Goal: Check status: Check status

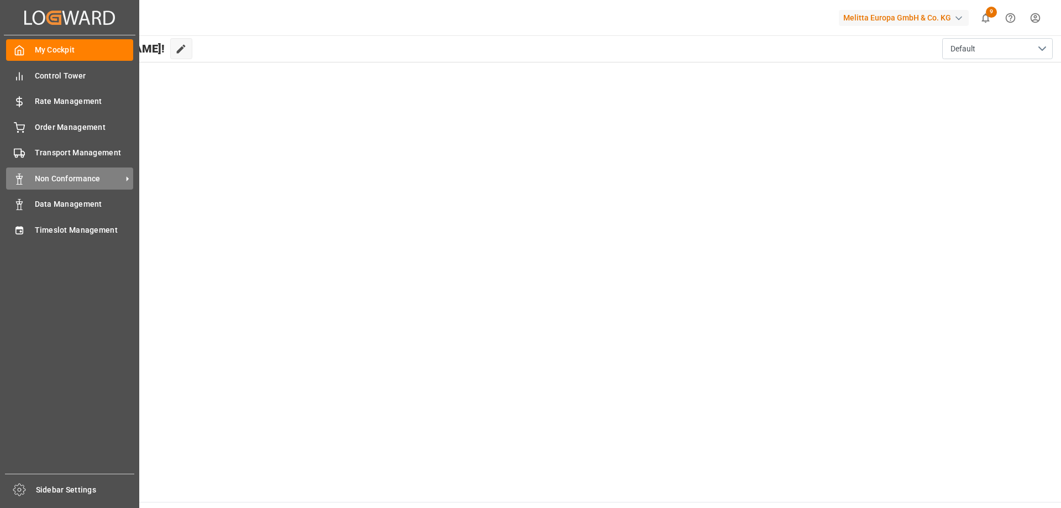
click at [76, 178] on span "Non Conformance" at bounding box center [78, 179] width 87 height 12
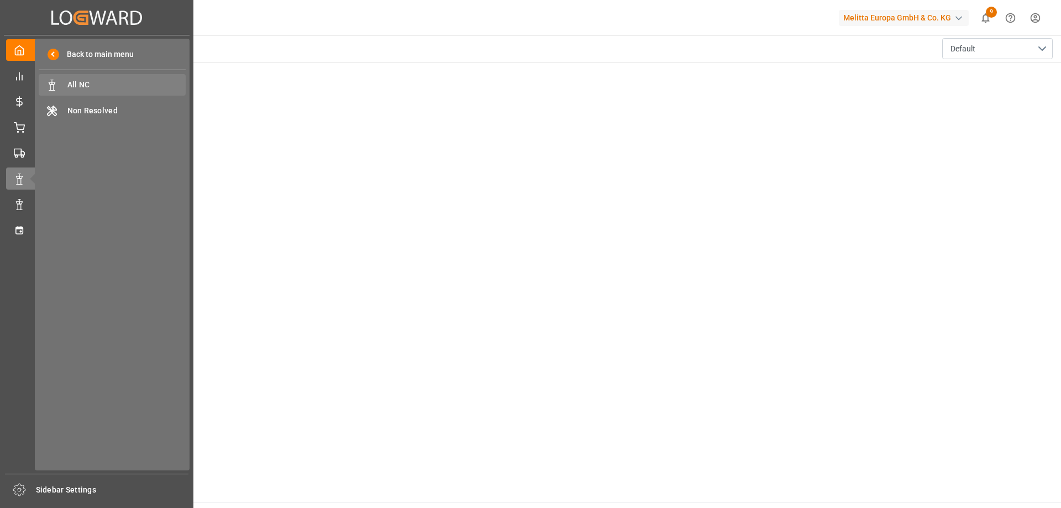
click at [129, 88] on span "All NC" at bounding box center [126, 85] width 119 height 12
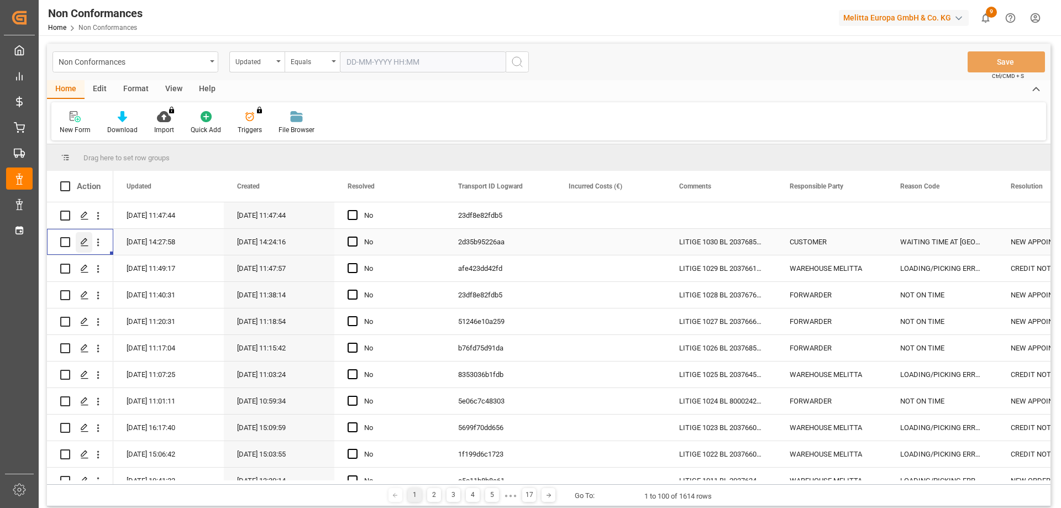
click at [83, 245] on icon "Press SPACE to select this row." at bounding box center [84, 242] width 9 height 9
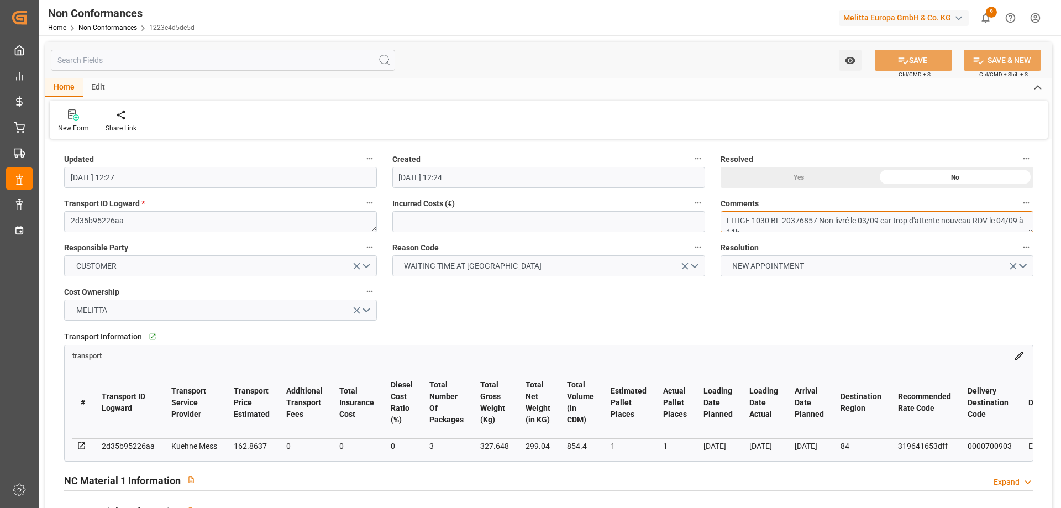
click at [771, 223] on textarea "LITIGE 1030 BL 20376857 Non livré le 03/09 car trop d'attente nouveau RDV le 04…" at bounding box center [876, 221] width 313 height 21
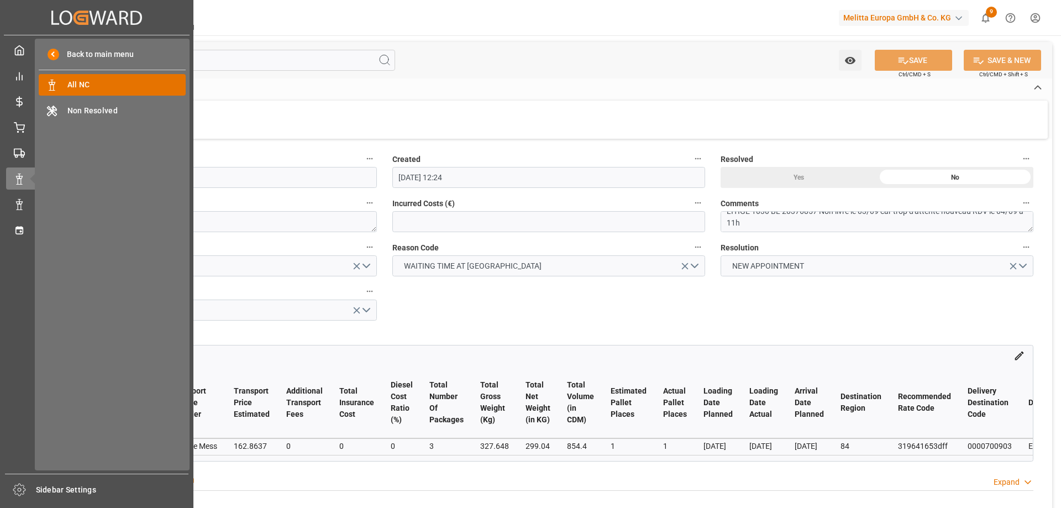
click at [108, 82] on span "All NC" at bounding box center [126, 85] width 119 height 12
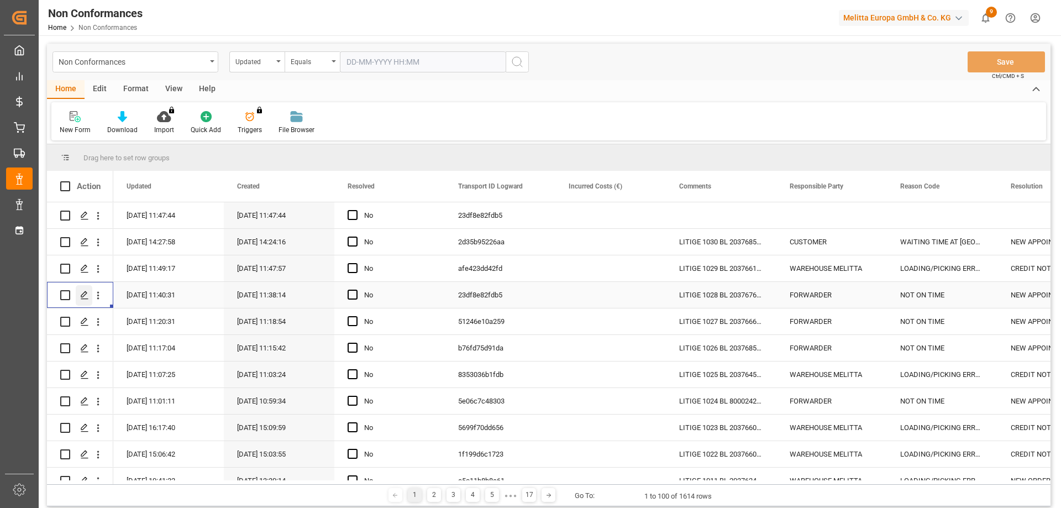
click at [90, 298] on div "Press SPACE to select this row." at bounding box center [84, 295] width 17 height 20
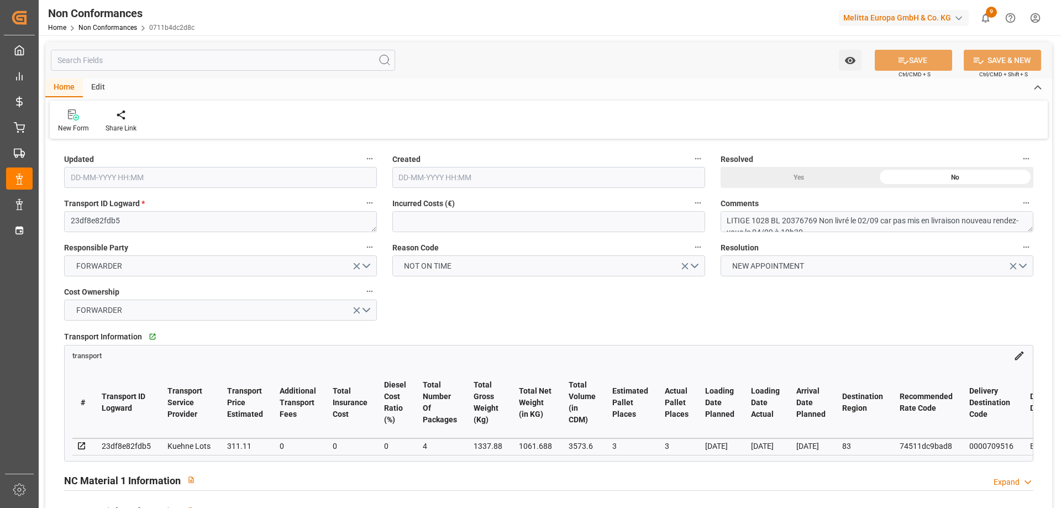
type input "[DATE] 09:40"
type input "[DATE] 09:38"
click at [766, 219] on textarea "LITIGE 1028 BL 20376769 Non livré le 02/09 car pas mis en livraison nouveau ren…" at bounding box center [876, 221] width 313 height 21
drag, startPoint x: 111, startPoint y: 460, endPoint x: 187, endPoint y: 461, distance: 76.2
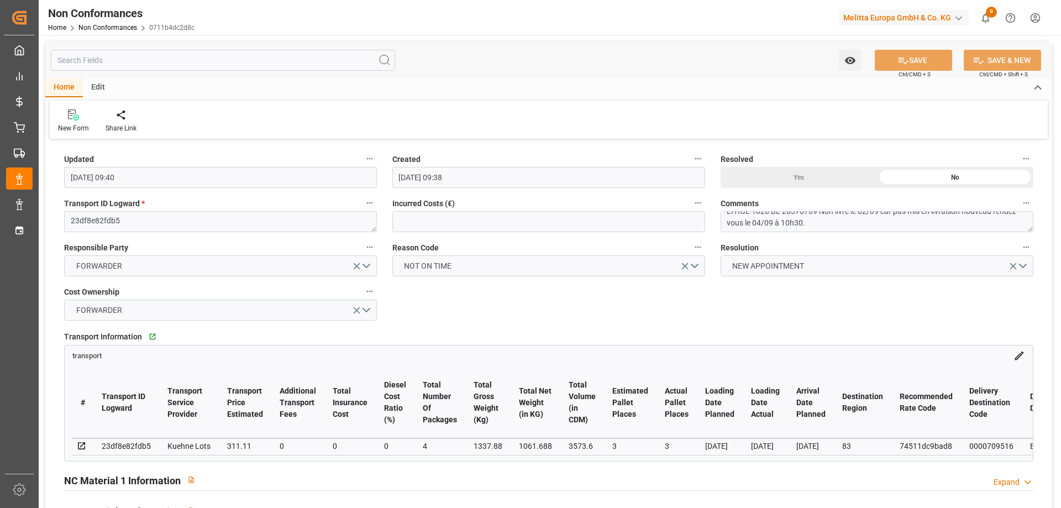
click at [187, 461] on div "# Transport ID Logward Transport Service Provider Transport Price Estimated Add…" at bounding box center [549, 410] width 968 height 99
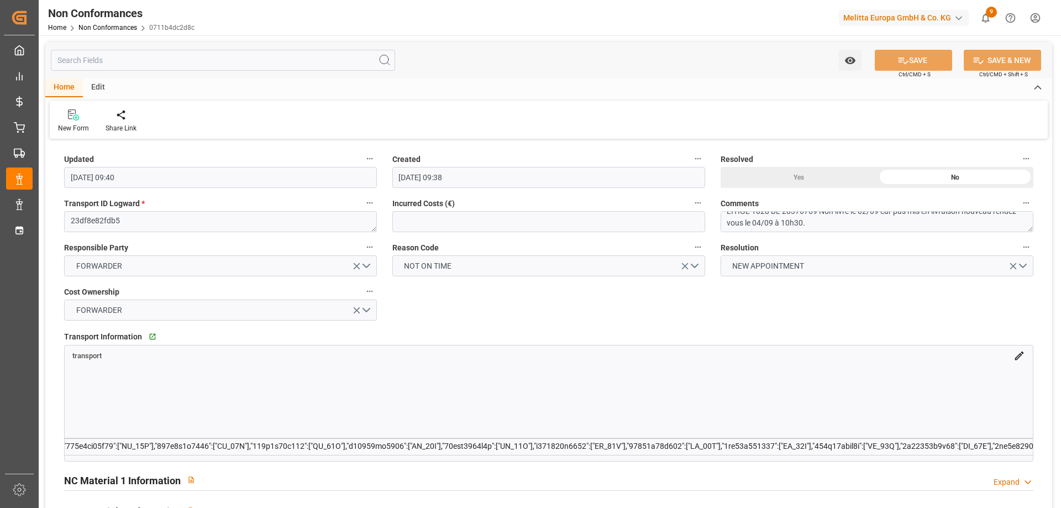
scroll to position [0, 0]
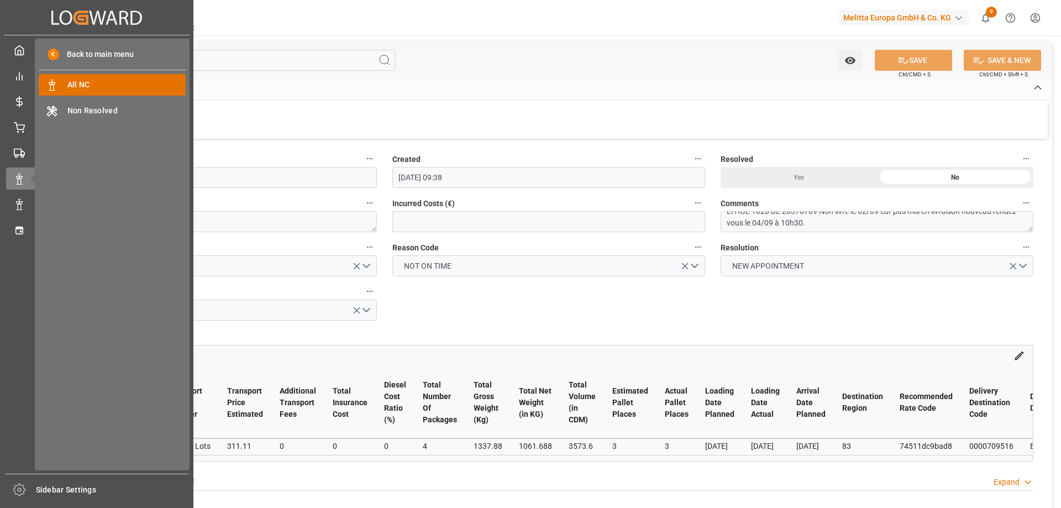
click at [104, 81] on span "All NC" at bounding box center [126, 85] width 119 height 12
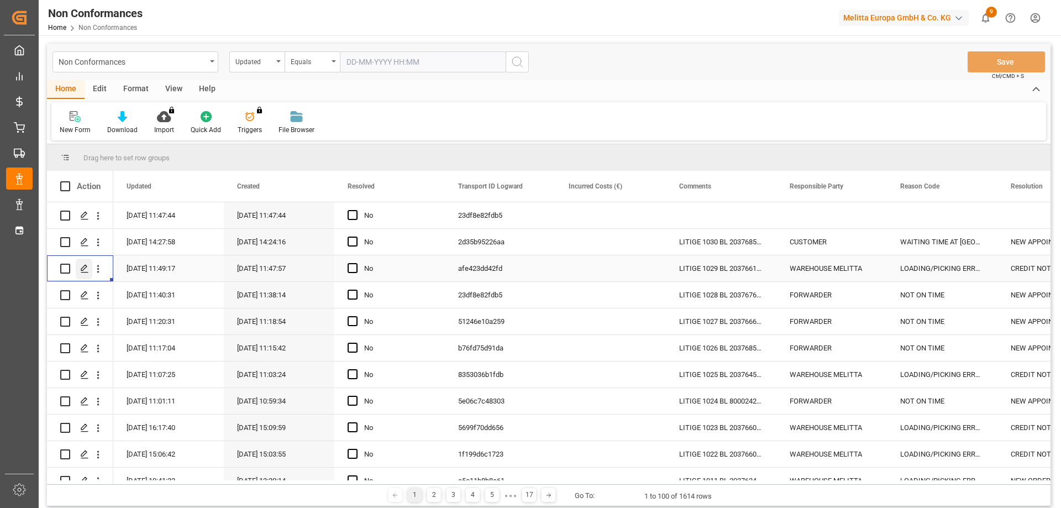
click at [78, 267] on div "Press SPACE to select this row." at bounding box center [84, 269] width 17 height 20
